Goal: Find specific page/section: Find specific page/section

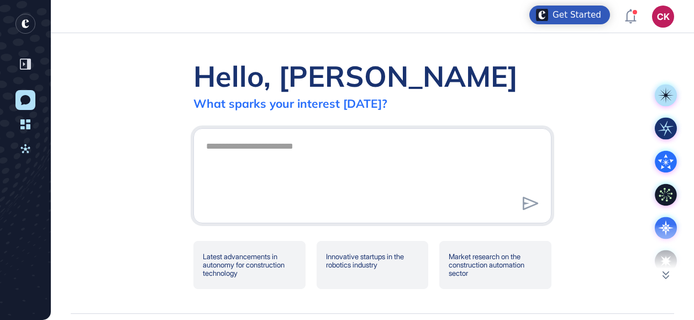
scroll to position [320, 694]
click at [20, 63] on icon at bounding box center [25, 64] width 11 height 11
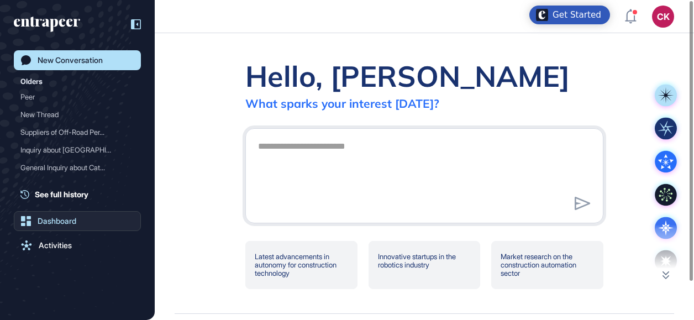
click at [63, 222] on div "Dashboard" at bounding box center [57, 220] width 39 height 9
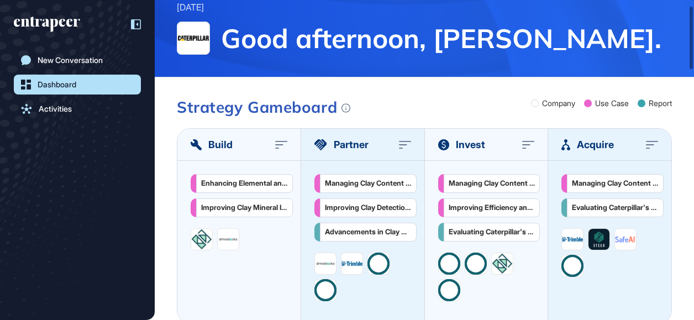
scroll to position [110, 0]
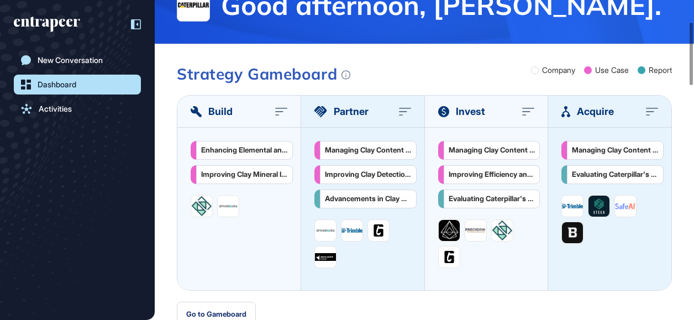
click at [250, 149] on div "Enhancing Elemental and Mineral Analysis in Mining and Manufacturing Industries" at bounding box center [244, 149] width 87 height 9
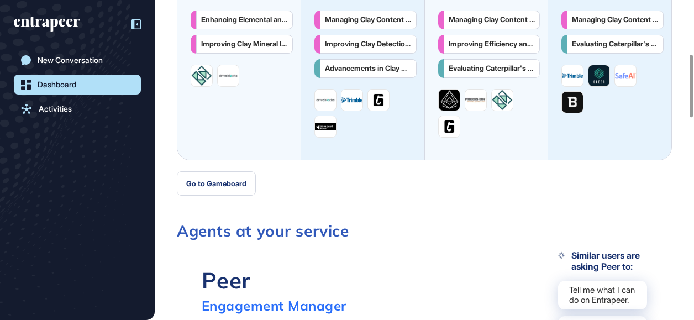
scroll to position [276, 0]
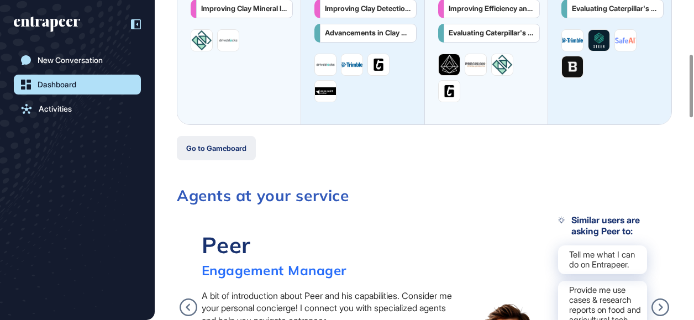
click at [224, 149] on button "Go to Gameboard" at bounding box center [216, 148] width 79 height 24
